Goal: Find specific page/section: Find specific page/section

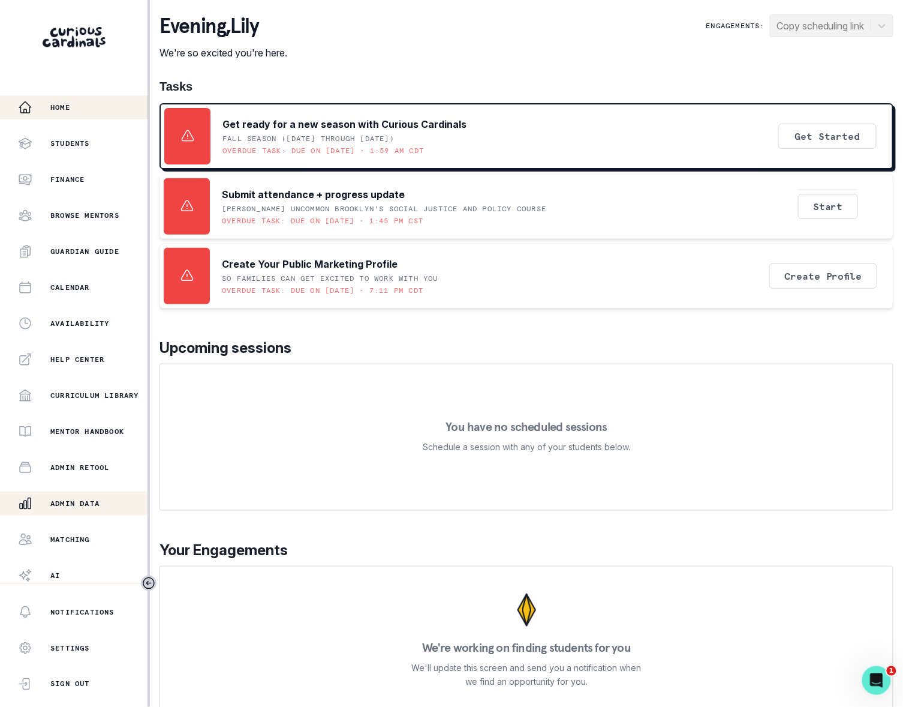
click at [95, 506] on p "Admin Data" at bounding box center [74, 504] width 49 height 10
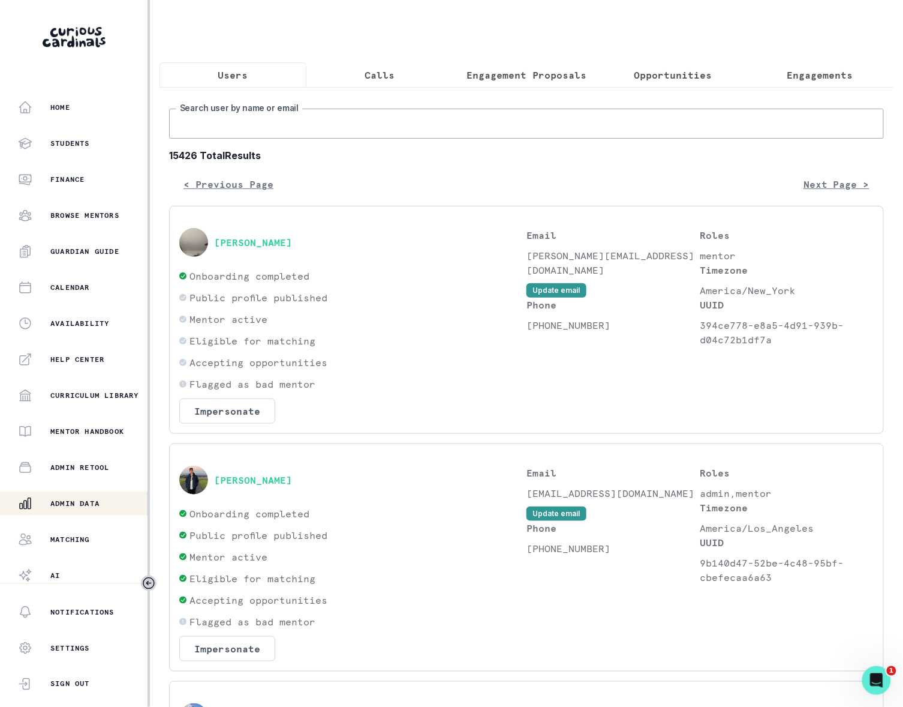
drag, startPoint x: 260, startPoint y: 139, endPoint x: 278, endPoint y: 142, distance: 18.2
click at [262, 139] on input "Search user by name or email" at bounding box center [526, 124] width 715 height 30
type input "[PERSON_NAME]"
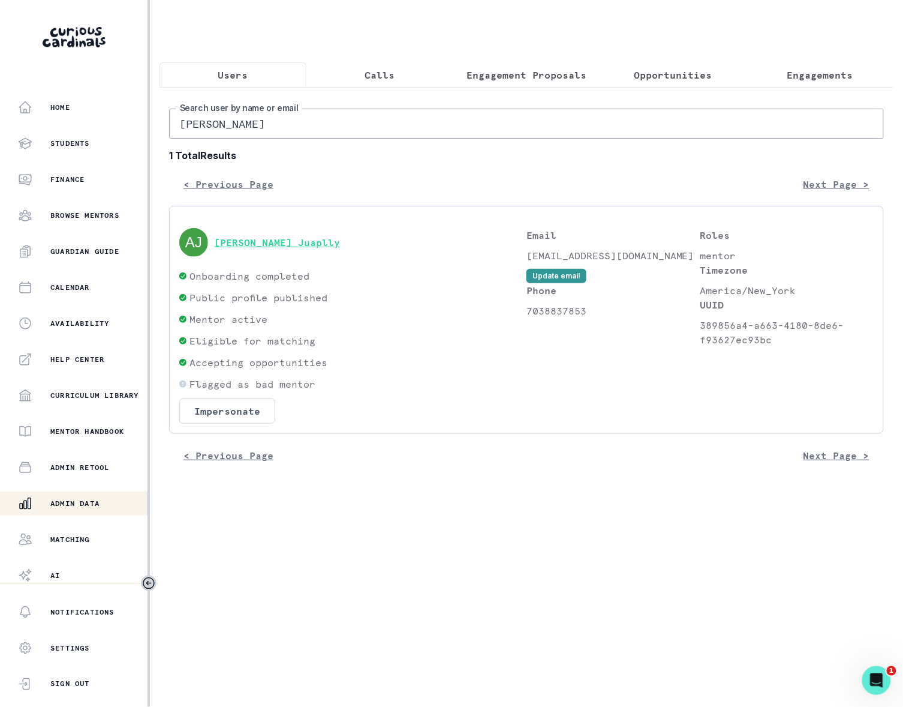
click at [271, 248] on button "[PERSON_NAME] Juaplly" at bounding box center [277, 242] width 126 height 12
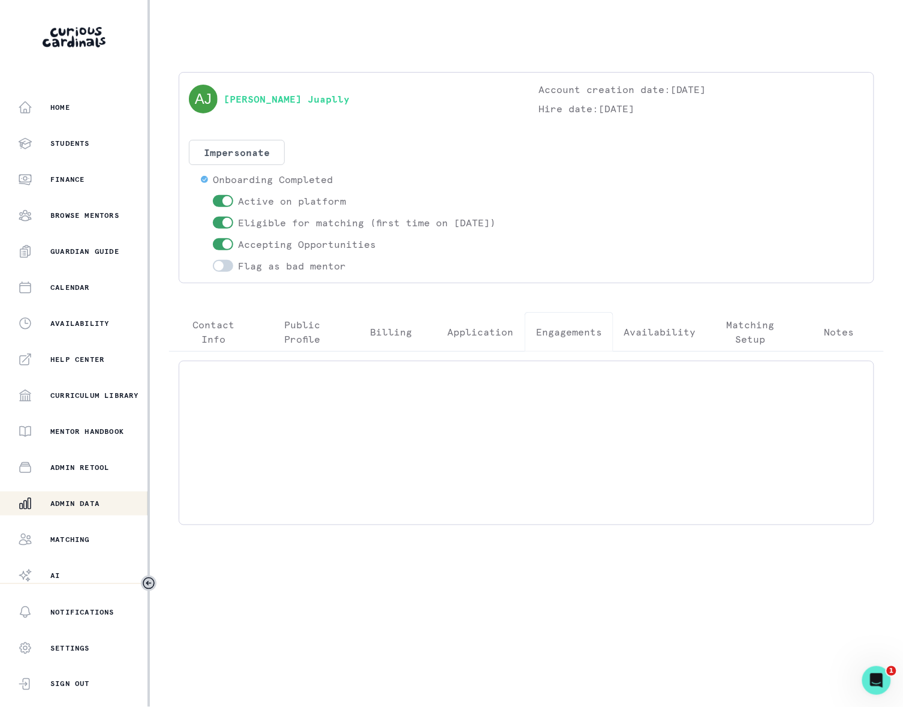
click at [575, 334] on p "Engagements" at bounding box center [569, 332] width 66 height 14
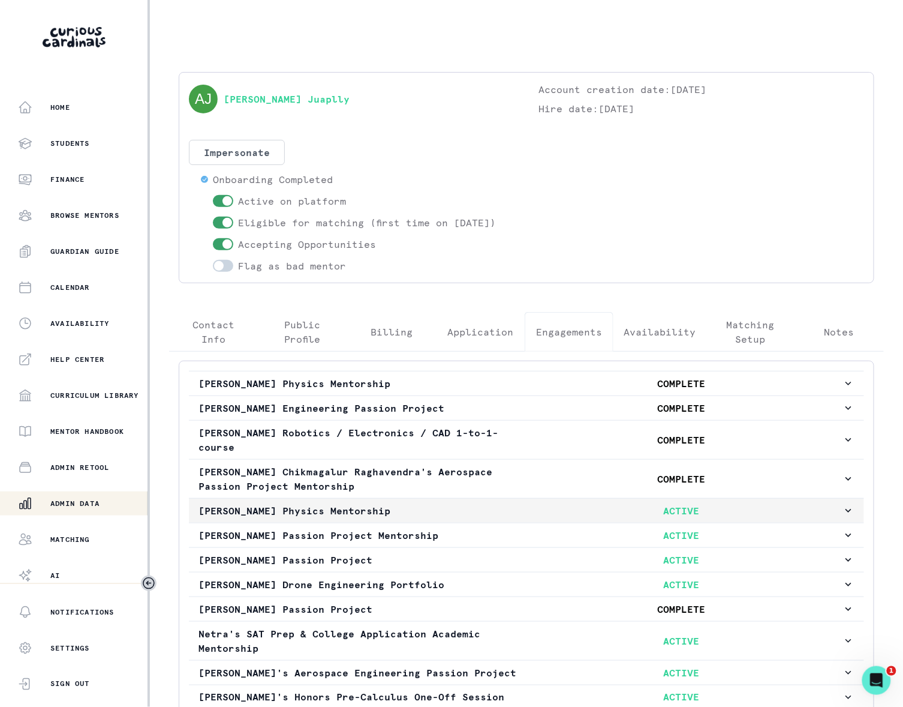
scroll to position [113, 0]
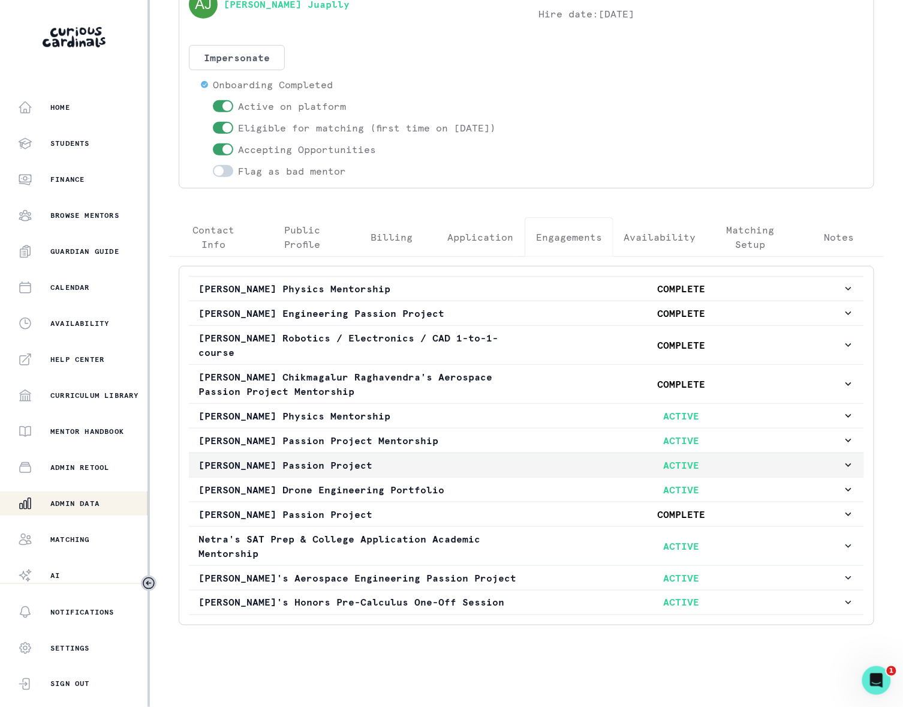
click at [843, 459] on icon "button" at bounding box center [849, 465] width 12 height 12
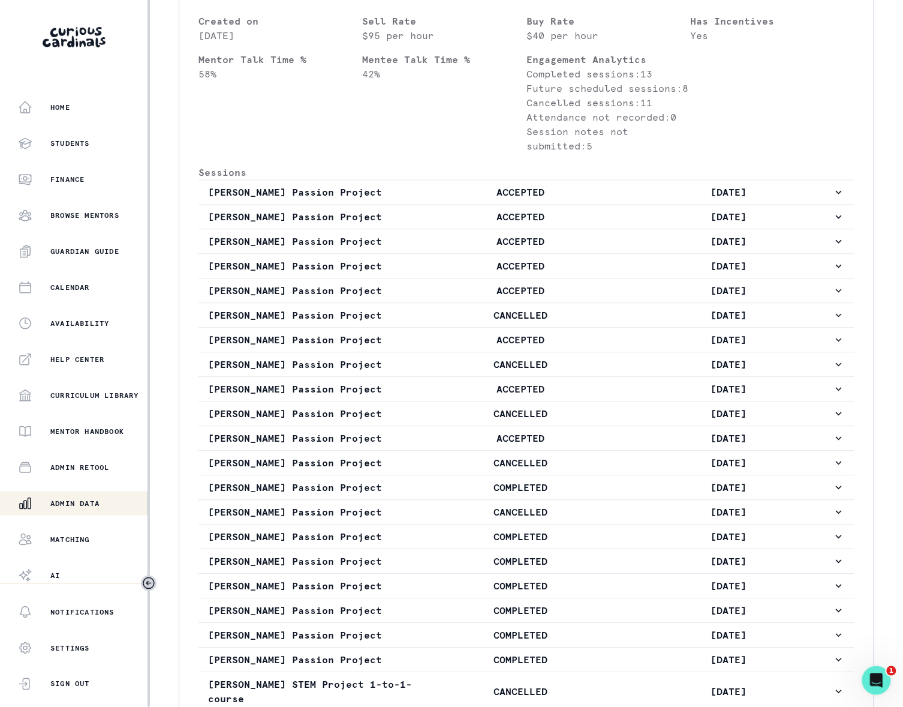
scroll to position [872, 0]
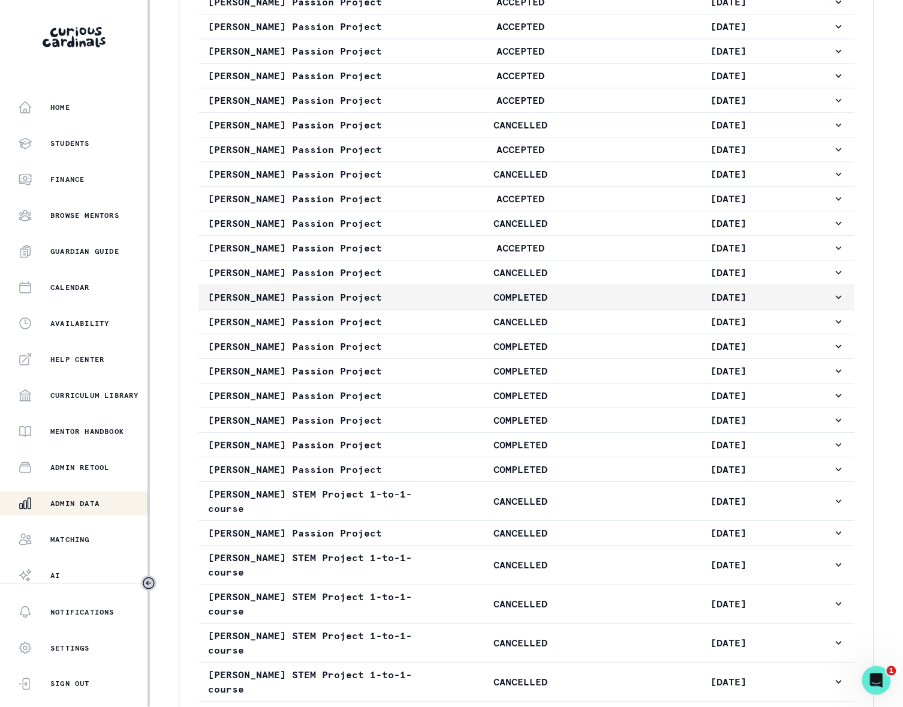
click at [833, 303] on icon "button" at bounding box center [839, 297] width 12 height 12
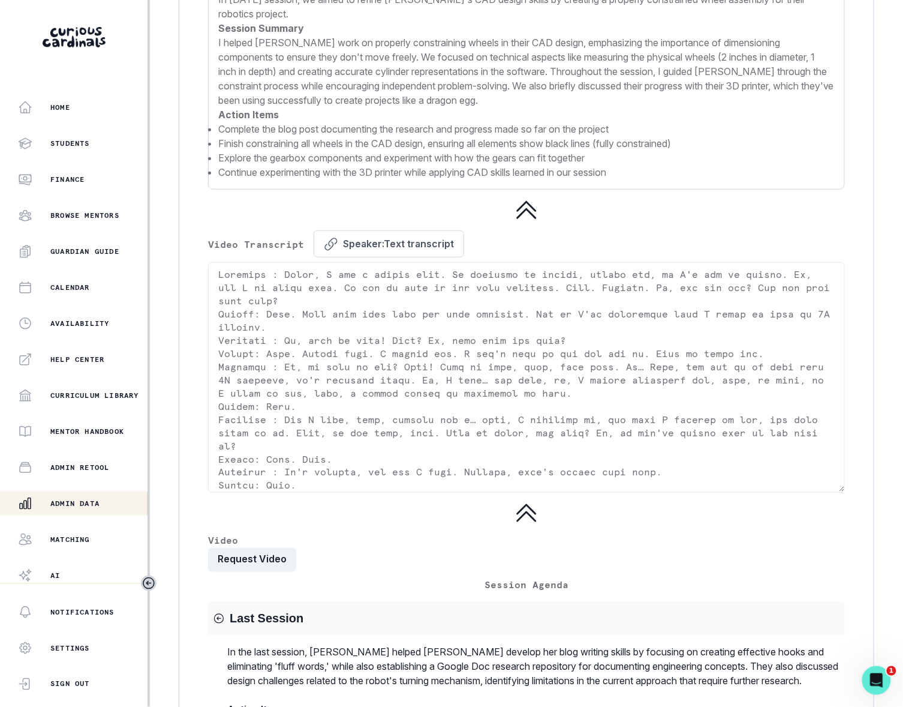
scroll to position [1577, 0]
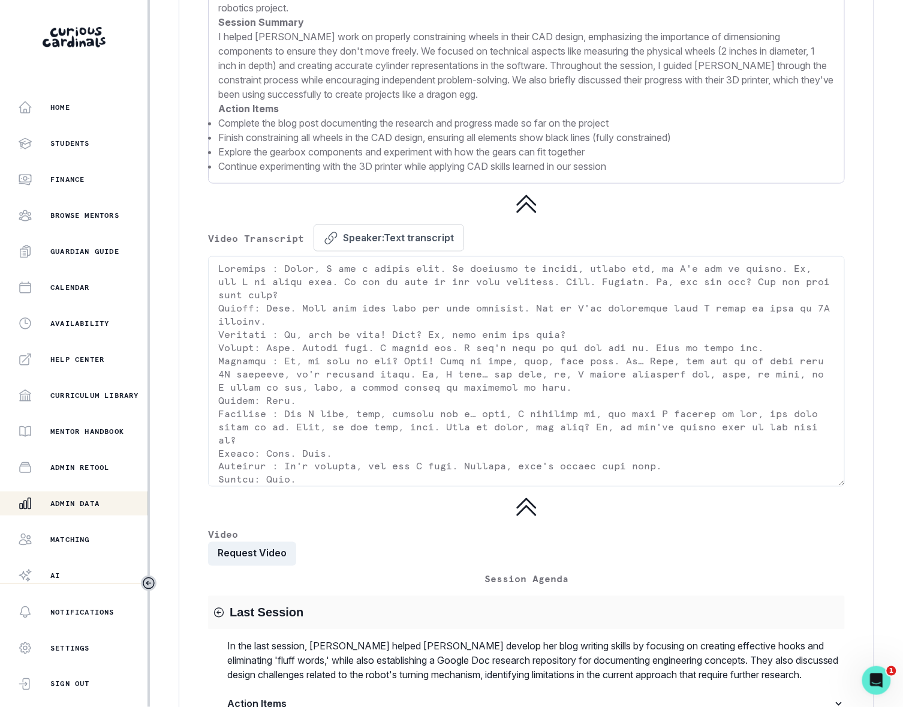
click at [65, 502] on p "Admin Data" at bounding box center [74, 504] width 49 height 10
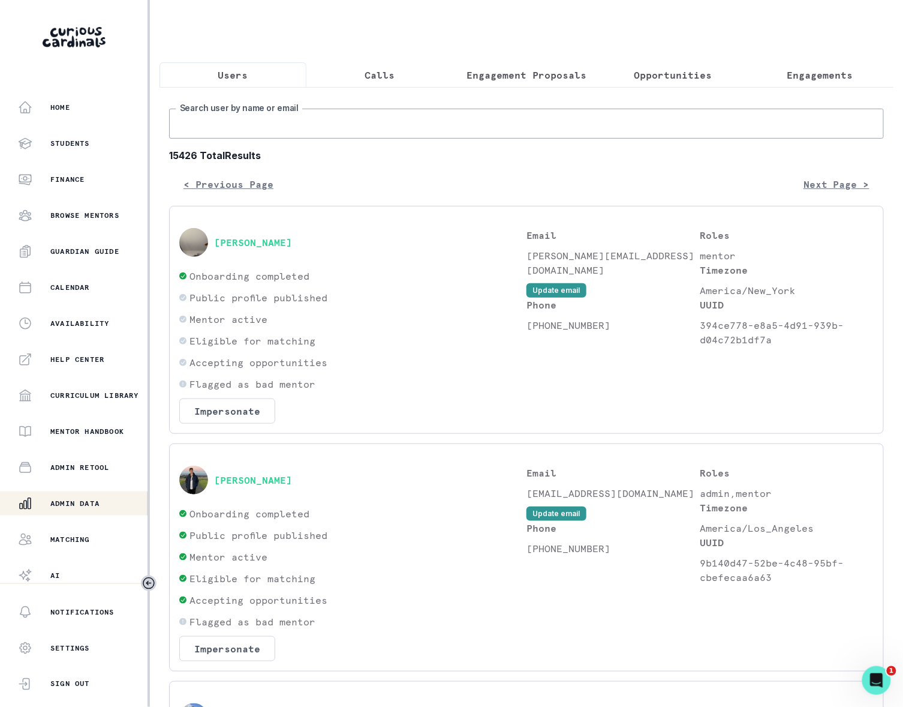
click at [221, 139] on input "Search user by name or email" at bounding box center [526, 124] width 715 height 30
type input "[PERSON_NAME]"
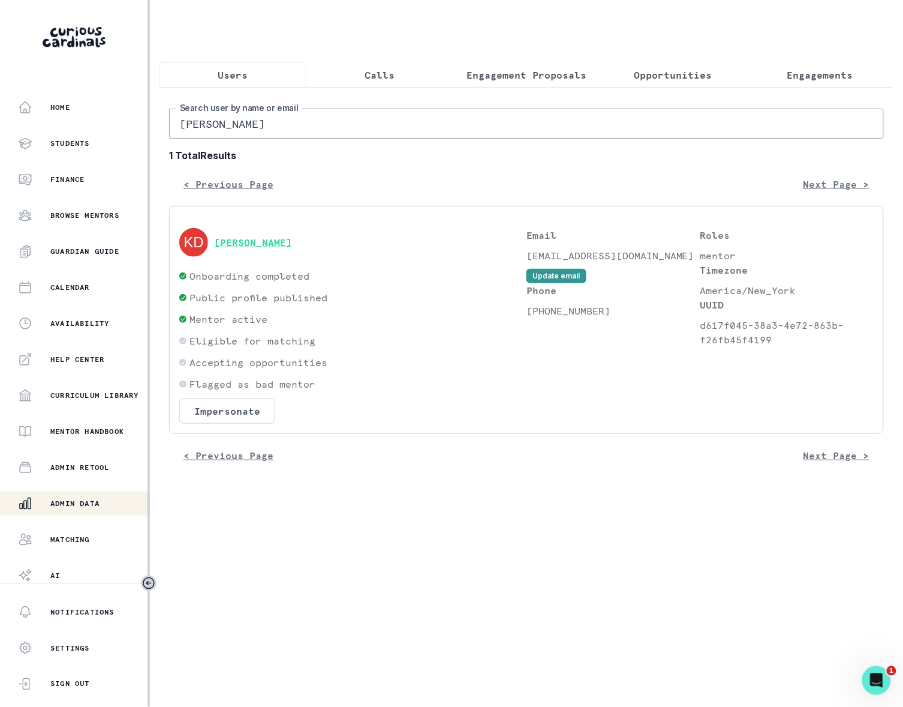
click at [240, 248] on button "[PERSON_NAME]" at bounding box center [253, 242] width 78 height 12
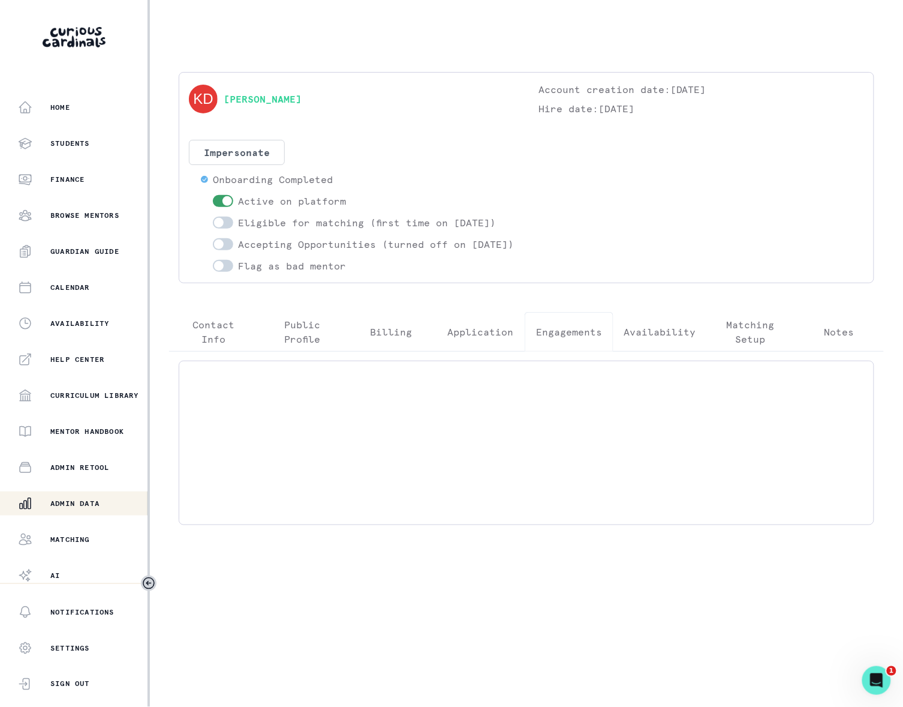
click at [575, 339] on p "Engagements" at bounding box center [569, 332] width 66 height 14
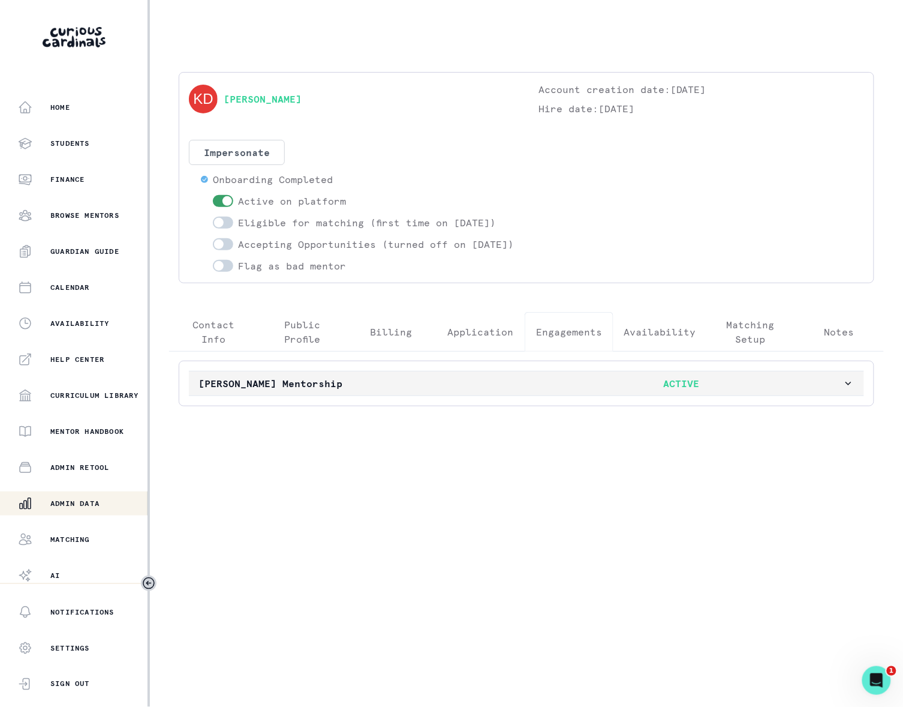
click at [843, 389] on icon "button" at bounding box center [849, 383] width 12 height 12
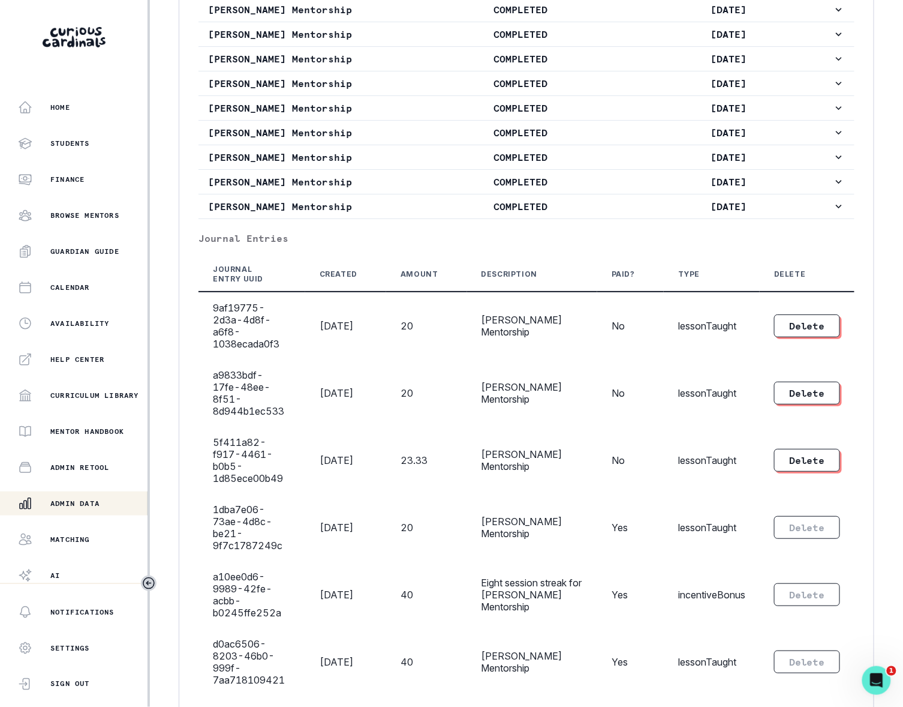
scroll to position [958, 0]
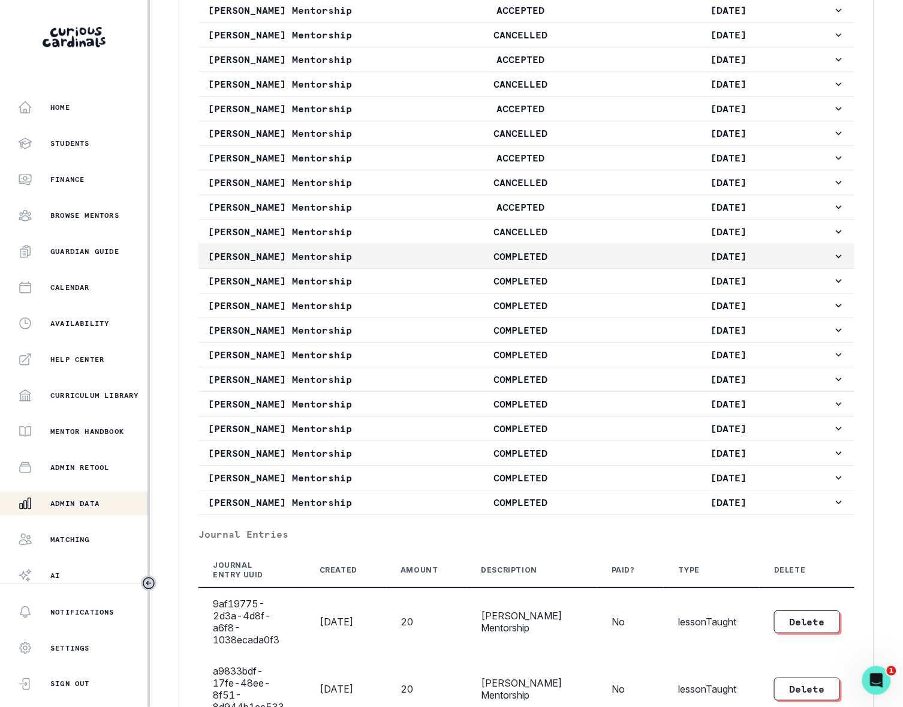
click at [833, 262] on icon "button" at bounding box center [839, 256] width 12 height 12
